Goal: Navigation & Orientation: Find specific page/section

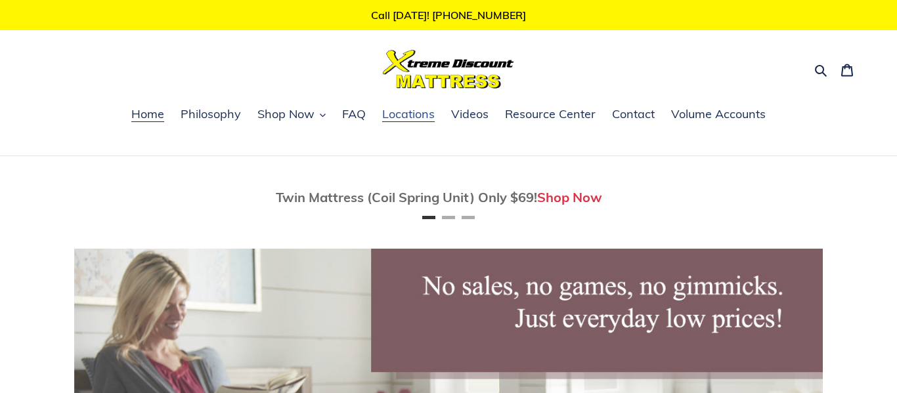
click at [397, 118] on span "Locations" at bounding box center [408, 114] width 53 height 16
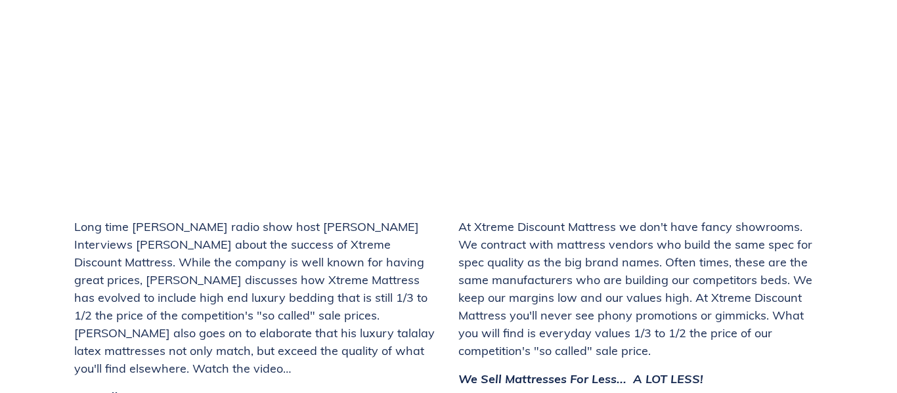
scroll to position [4755, 0]
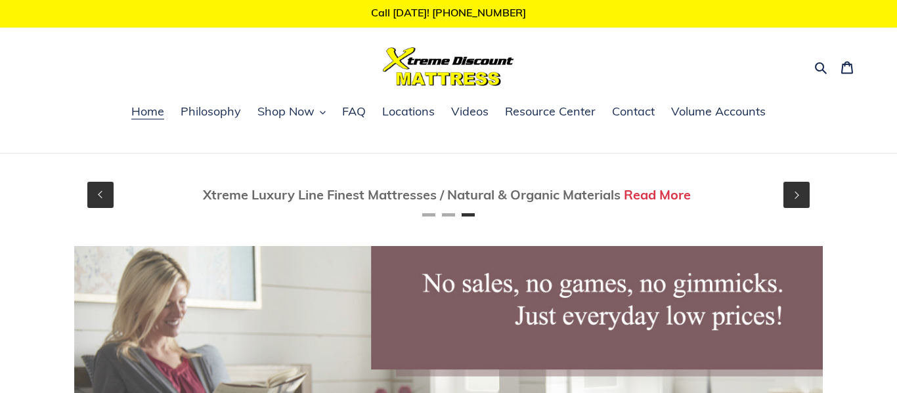
click at [795, 198] on button "Next" at bounding box center [797, 195] width 26 height 26
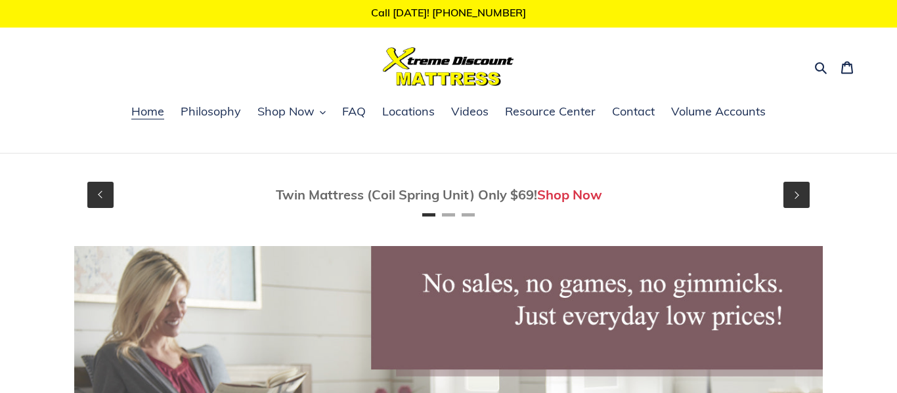
click at [793, 200] on button "Next" at bounding box center [797, 195] width 26 height 26
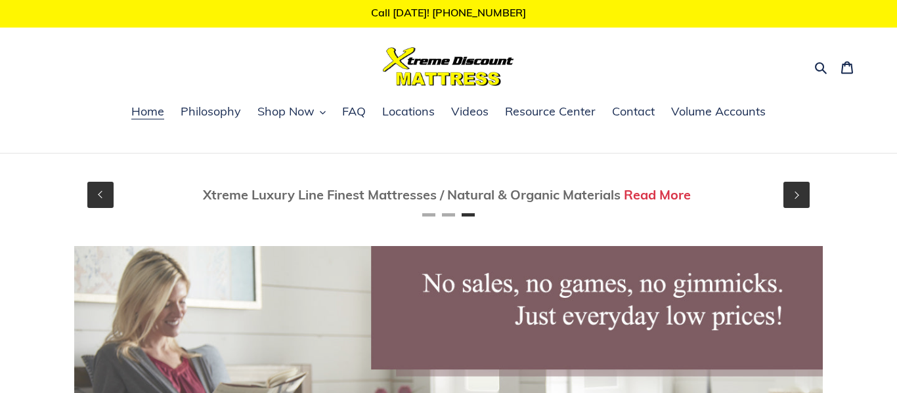
click at [793, 200] on button "Next" at bounding box center [797, 195] width 26 height 26
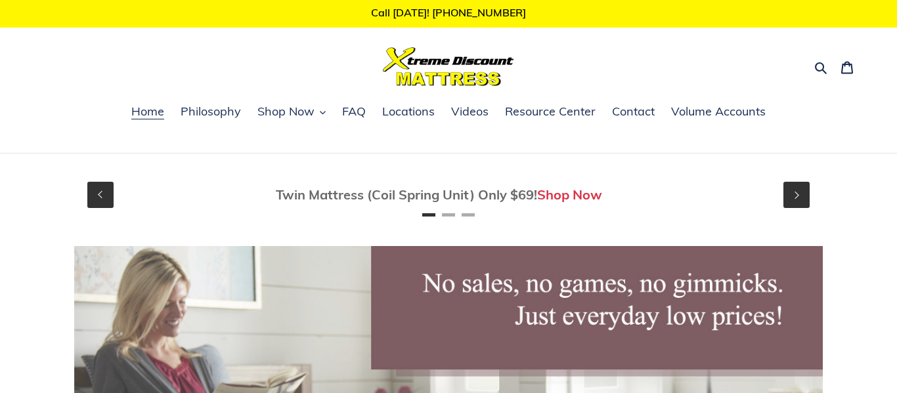
click at [793, 200] on button "Next" at bounding box center [797, 195] width 26 height 26
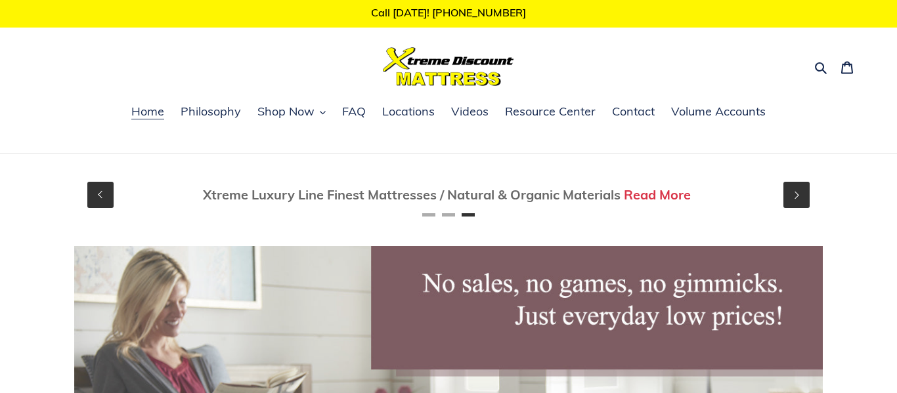
click at [642, 194] on link "Read More" at bounding box center [657, 195] width 67 height 16
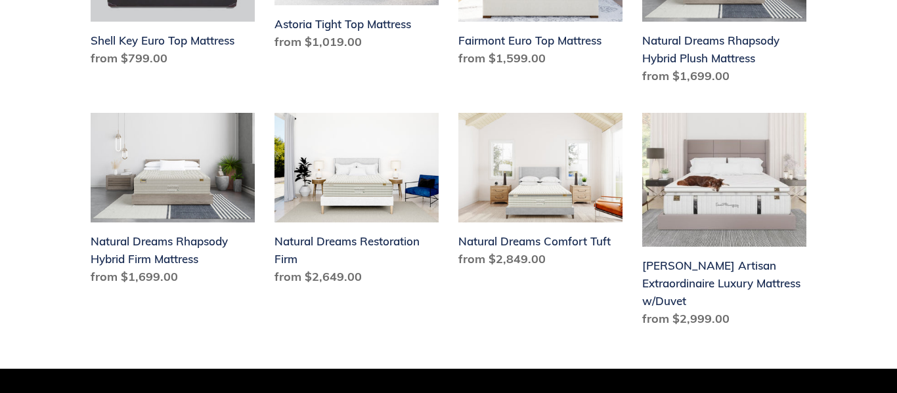
scroll to position [700, 0]
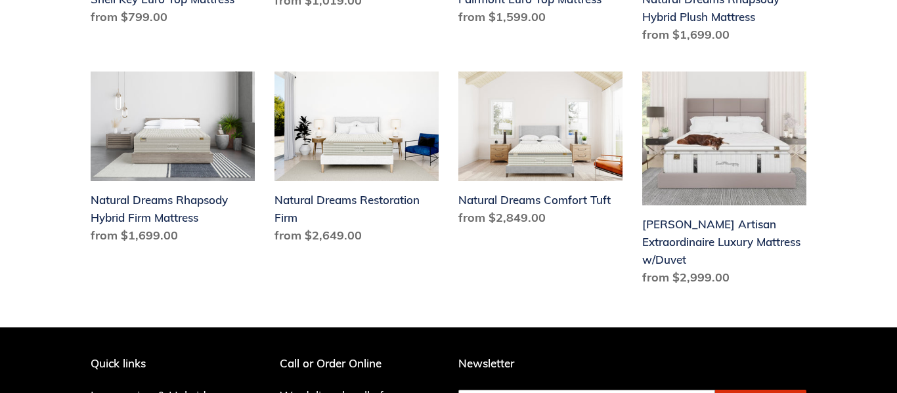
drag, startPoint x: 884, startPoint y: 87, endPoint x: 552, endPoint y: 297, distance: 392.6
